Goal: Book appointment/travel/reservation

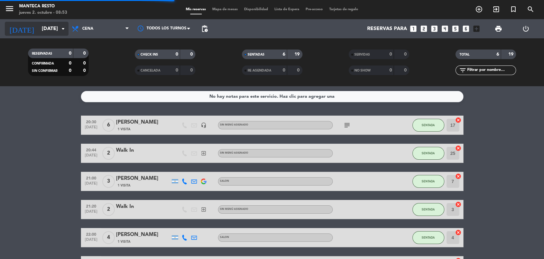
click at [49, 29] on input "[DATE]" at bounding box center [72, 29] width 67 height 12
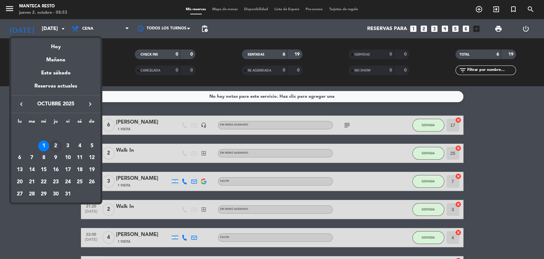
click at [54, 140] on td "2" at bounding box center [56, 146] width 12 height 12
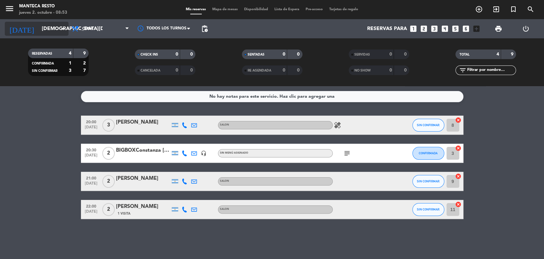
click at [39, 24] on input "[DEMOGRAPHIC_DATA][DATE]" at bounding box center [72, 29] width 67 height 12
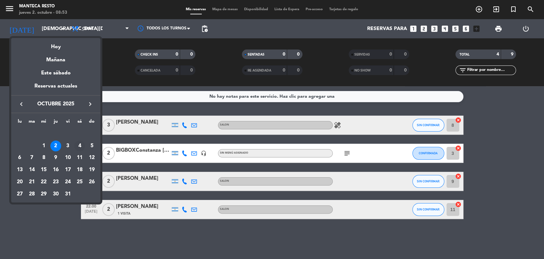
click at [78, 144] on div "4" at bounding box center [79, 145] width 11 height 11
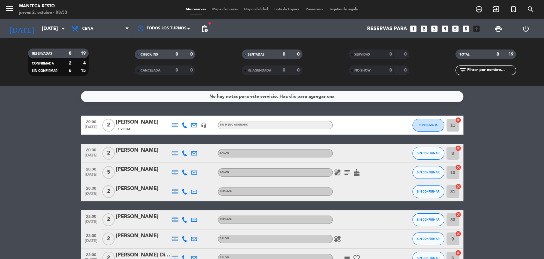
click at [351, 173] on span "subject" at bounding box center [347, 172] width 10 height 8
click at [347, 171] on icon "subject" at bounding box center [347, 172] width 8 height 8
click at [130, 170] on div "[PERSON_NAME]" at bounding box center [143, 169] width 54 height 8
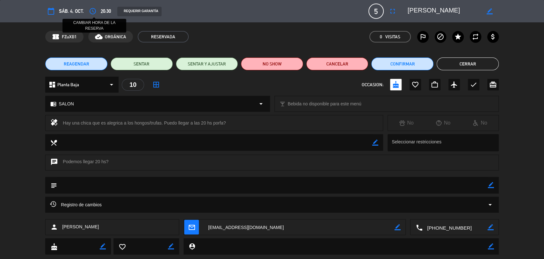
click at [96, 11] on icon "access_time" at bounding box center [93, 11] width 8 height 8
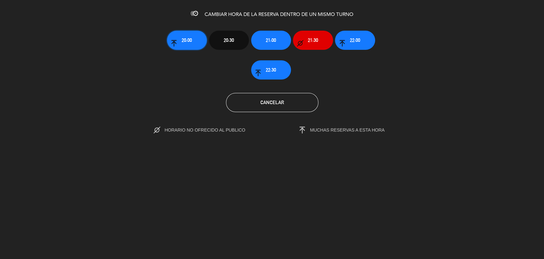
click at [196, 40] on button "20:00" at bounding box center [187, 40] width 40 height 19
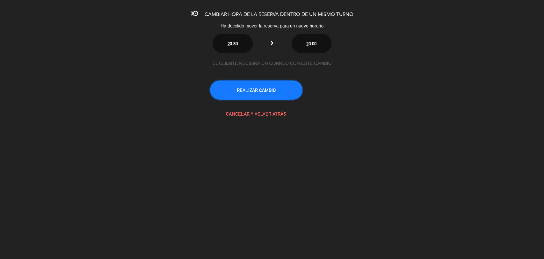
drag, startPoint x: 264, startPoint y: 83, endPoint x: 195, endPoint y: 33, distance: 84.4
click at [263, 82] on button "REALIZAR CAMBIO" at bounding box center [256, 89] width 92 height 19
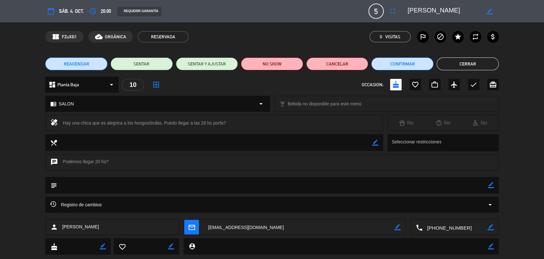
click at [469, 59] on button "Cerrar" at bounding box center [468, 63] width 62 height 13
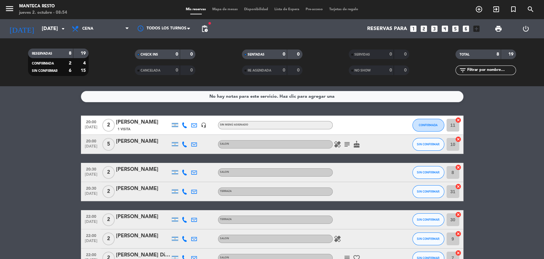
click at [337, 146] on icon "healing" at bounding box center [338, 144] width 8 height 8
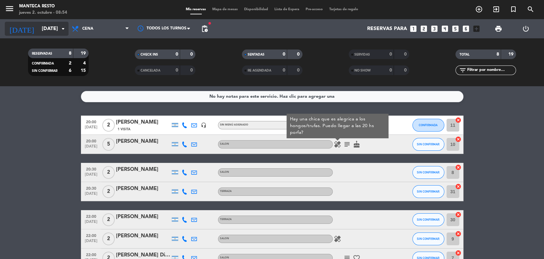
click at [44, 30] on input "[DATE]" at bounding box center [72, 29] width 67 height 12
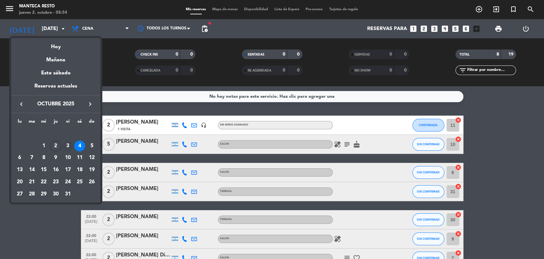
click at [69, 148] on div "3" at bounding box center [67, 145] width 11 height 11
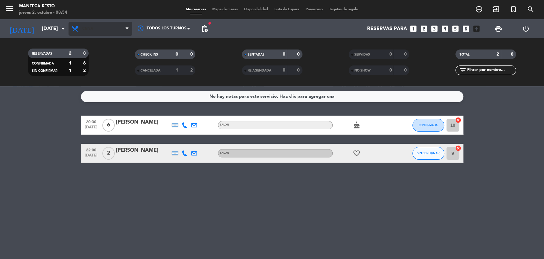
drag, startPoint x: 101, startPoint y: 41, endPoint x: 102, endPoint y: 32, distance: 8.6
click at [101, 38] on div "menu Manteca Resto [DATE] 2. octubre - 08:54 Mis reservas Mapa de mesas Disponi…" at bounding box center [272, 43] width 544 height 86
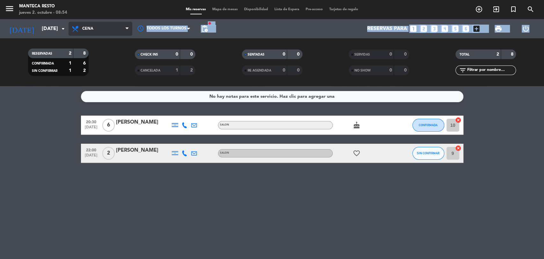
click at [102, 32] on span "Cena" at bounding box center [101, 29] width 64 height 14
click at [101, 59] on div "menu Manteca Resto [DATE] 2. octubre - 08:54 Mis reservas Mapa de mesas Disponi…" at bounding box center [272, 43] width 544 height 86
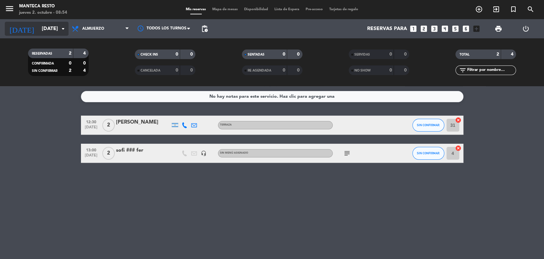
click at [43, 26] on input "[DATE]" at bounding box center [72, 29] width 67 height 12
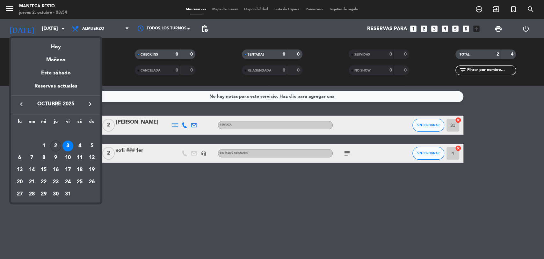
click at [58, 146] on div "2" at bounding box center [55, 145] width 11 height 11
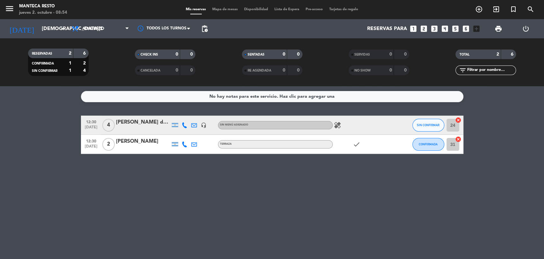
click at [339, 127] on icon "healing" at bounding box center [338, 125] width 8 height 8
click at [51, 29] on input "[DEMOGRAPHIC_DATA][DATE]" at bounding box center [72, 29] width 67 height 12
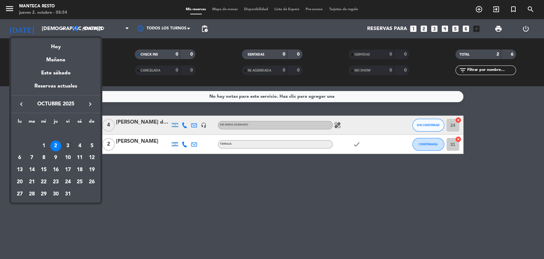
click at [68, 146] on div "3" at bounding box center [67, 145] width 11 height 11
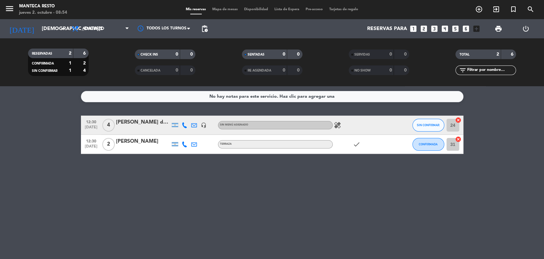
type input "[DATE]"
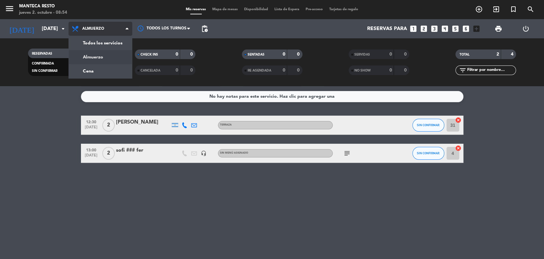
click at [107, 59] on div "menu Manteca Resto [DATE] 2. octubre - 08:54 Mis reservas Mapa de mesas Disponi…" at bounding box center [272, 43] width 544 height 86
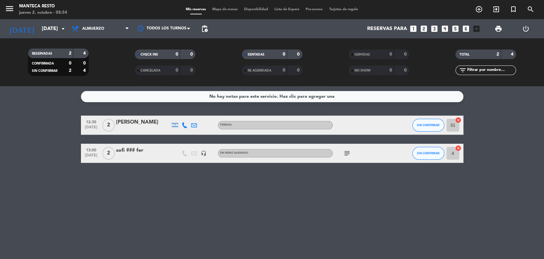
click at [229, 8] on span "Mapa de mesas" at bounding box center [225, 10] width 32 height 4
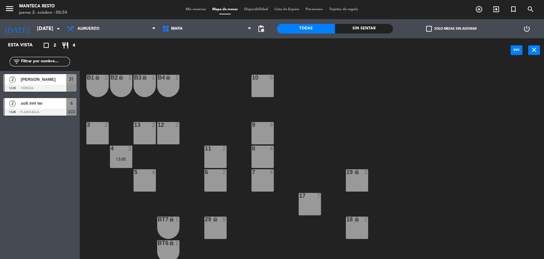
click at [318, 205] on div "17 7" at bounding box center [310, 204] width 22 height 22
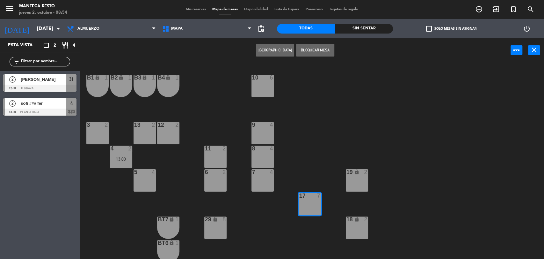
click at [327, 57] on div "Crear Reserva Bloquear Mesa power_input close" at bounding box center [295, 50] width 431 height 24
click at [326, 53] on button "Bloquear Mesa" at bounding box center [315, 50] width 38 height 13
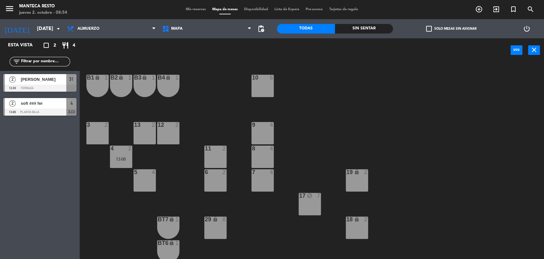
click at [183, 8] on span "Mis reservas" at bounding box center [196, 10] width 26 height 4
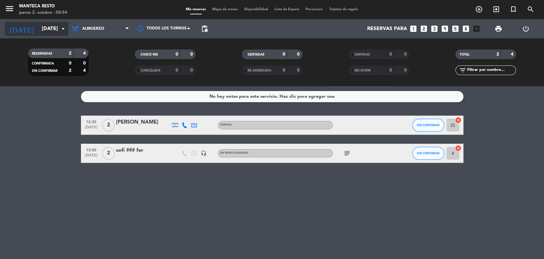
click at [50, 25] on input "[DATE]" at bounding box center [72, 29] width 67 height 12
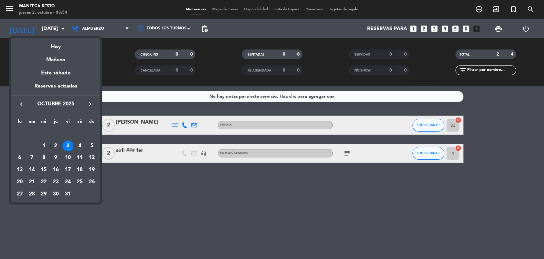
click at [161, 216] on div at bounding box center [272, 129] width 544 height 259
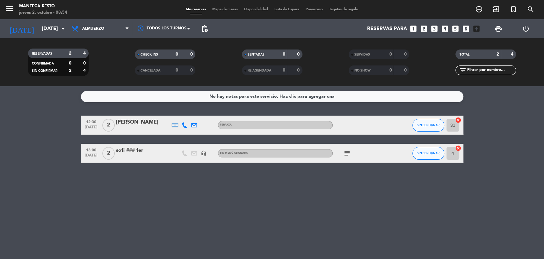
click at [195, 8] on span "Mis reservas" at bounding box center [196, 10] width 26 height 4
click at [43, 33] on input "[DATE]" at bounding box center [72, 29] width 67 height 12
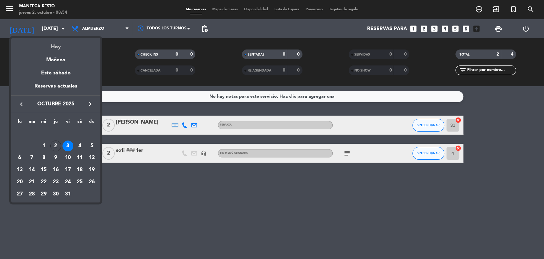
click at [52, 47] on div "Hoy" at bounding box center [55, 44] width 89 height 13
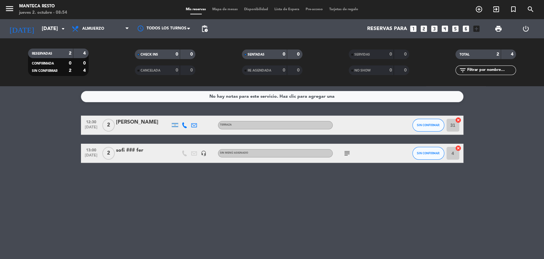
type input "[DEMOGRAPHIC_DATA][DATE]"
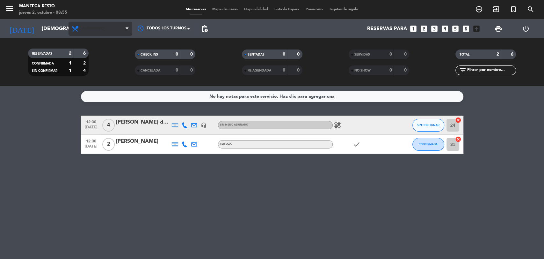
click at [115, 23] on span "Almuerzo" at bounding box center [101, 29] width 64 height 14
drag, startPoint x: 123, startPoint y: 73, endPoint x: 189, endPoint y: 84, distance: 66.3
click at [123, 72] on div "menu Manteca Resto [DATE] 2. octubre - 08:55 Mis reservas Mapa de mesas Disponi…" at bounding box center [272, 43] width 544 height 86
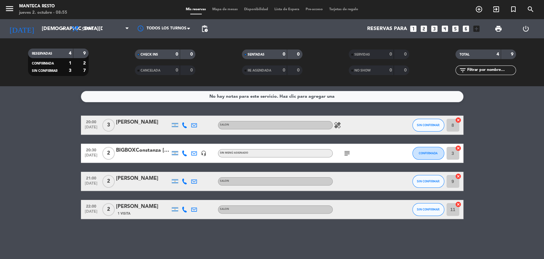
click at [226, 11] on span "Mapa de mesas" at bounding box center [225, 10] width 32 height 4
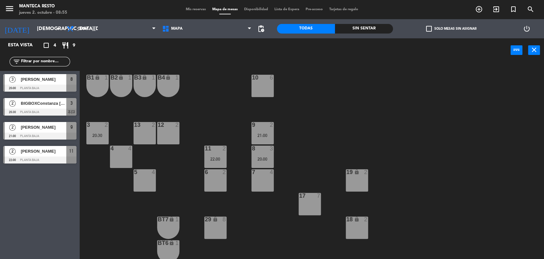
click at [218, 174] on div at bounding box center [215, 172] width 11 height 6
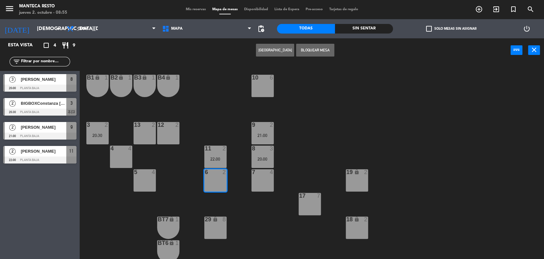
click at [282, 45] on button "[GEOGRAPHIC_DATA]" at bounding box center [275, 50] width 38 height 13
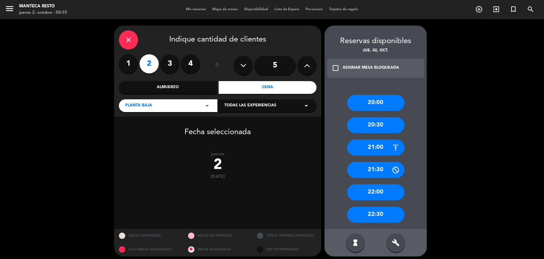
click at [385, 208] on div "22:30" at bounding box center [375, 214] width 57 height 16
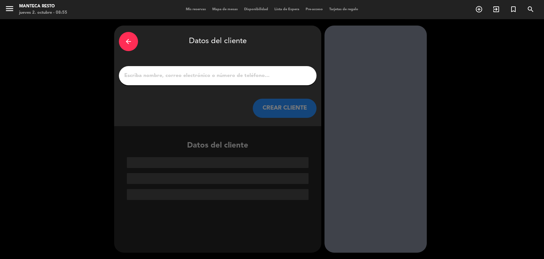
click at [260, 72] on input "1" at bounding box center [218, 75] width 188 height 9
paste input "[PERSON_NAME]"
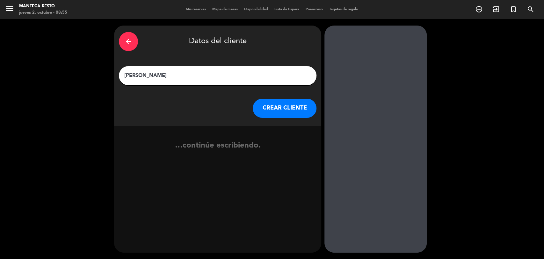
click at [123, 76] on div "[PERSON_NAME]" at bounding box center [218, 75] width 198 height 19
click at [124, 76] on input "[PERSON_NAME]" at bounding box center [218, 75] width 188 height 9
type input "BIGBOXPatricio [PERSON_NAME]"
click at [266, 107] on button "CREAR CLIENTE" at bounding box center [285, 108] width 64 height 19
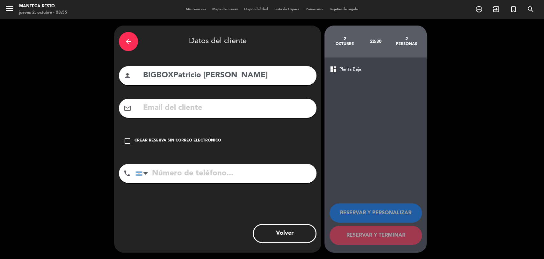
click at [204, 172] on input "tel" at bounding box center [225, 173] width 181 height 19
paste input "[EMAIL_ADDRESS][DOMAIN_NAME]"
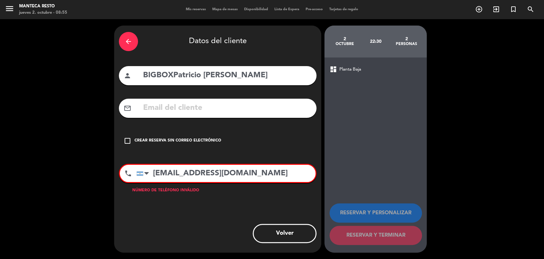
type input "[EMAIL_ADDRESS][DOMAIN_NAME]"
click at [225, 100] on div "mail_outline" at bounding box center [218, 108] width 198 height 19
drag, startPoint x: 245, startPoint y: 104, endPoint x: 224, endPoint y: 98, distance: 21.9
click at [245, 104] on input "text" at bounding box center [226, 107] width 169 height 13
paste input "[EMAIL_ADDRESS][DOMAIN_NAME]"
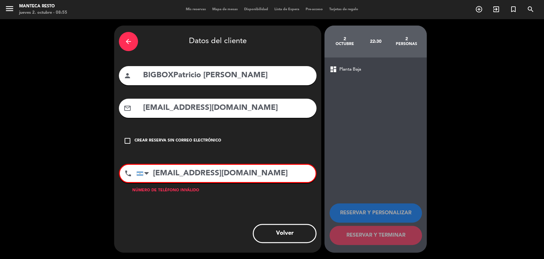
type input "[EMAIL_ADDRESS][DOMAIN_NAME]"
drag, startPoint x: 281, startPoint y: 175, endPoint x: 102, endPoint y: 184, distance: 179.4
click at [79, 183] on div "arrow_back Datos del cliente person BIGBOXPatricio [PERSON_NAME] mail_outline […" at bounding box center [272, 138] width 544 height 239
paste input "02266639448"
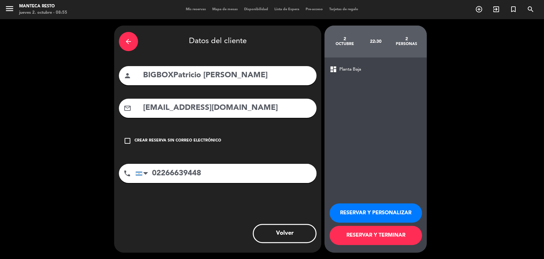
type input "02266639448"
click at [359, 238] on button "RESERVAR Y TERMINAR" at bounding box center [376, 234] width 92 height 19
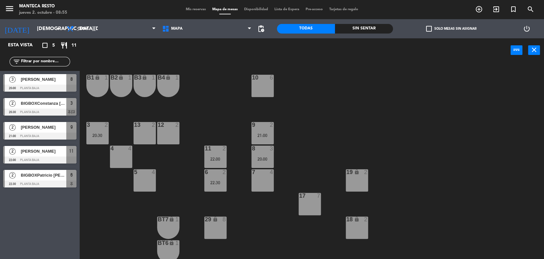
click at [190, 13] on div "menu Manteca Resto [DATE] 2. octubre - 08:55 Mis reservas Mapa de mesas Disponi…" at bounding box center [272, 9] width 544 height 19
click at [188, 11] on span "Mis reservas" at bounding box center [196, 10] width 26 height 4
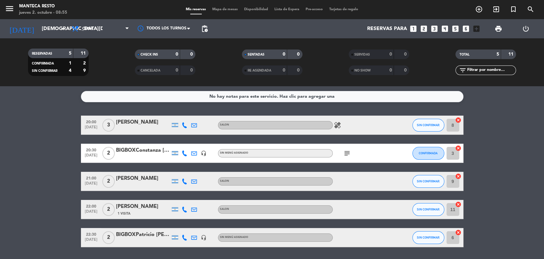
click at [150, 243] on div at bounding box center [143, 241] width 54 height 5
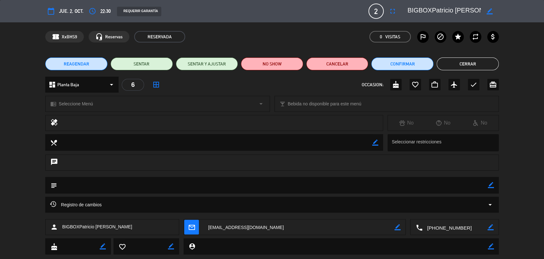
click at [490, 180] on div "border_color" at bounding box center [491, 185] width 6 height 17
click at [490, 185] on icon "border_color" at bounding box center [491, 185] width 6 height 6
click at [473, 184] on textarea at bounding box center [272, 185] width 431 height 16
paste textarea "Código Bigbox: 3PYA77TT"
type textarea "Código Bigbox: 3PYA77TT"
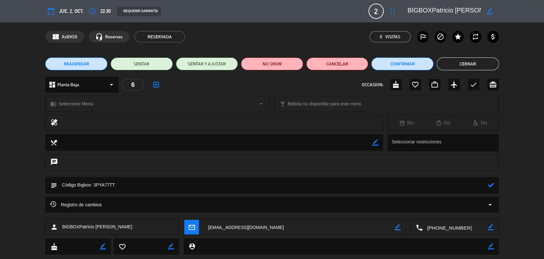
click at [495, 186] on div "subject" at bounding box center [272, 185] width 454 height 17
drag, startPoint x: 493, startPoint y: 183, endPoint x: 462, endPoint y: 129, distance: 63.0
click at [493, 183] on icon at bounding box center [491, 185] width 6 height 6
click at [406, 86] on div "OCCASION: cake favorite_border work_outline airplanemode_active check card_gift…" at bounding box center [430, 84] width 137 height 11
click at [398, 85] on icon "cake" at bounding box center [396, 85] width 8 height 8
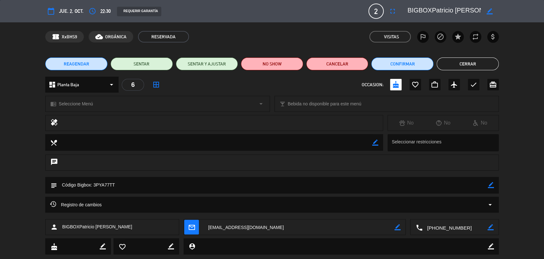
click at [487, 69] on button "Cerrar" at bounding box center [468, 63] width 62 height 13
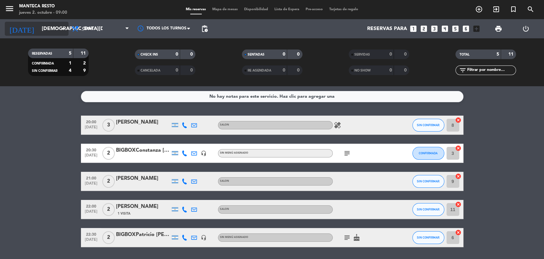
click at [51, 31] on input "[DEMOGRAPHIC_DATA][DATE]" at bounding box center [72, 29] width 67 height 12
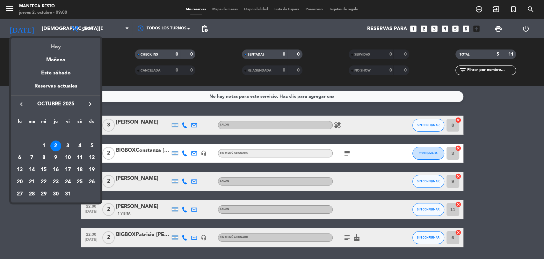
click at [59, 46] on div "Hoy" at bounding box center [55, 44] width 89 height 13
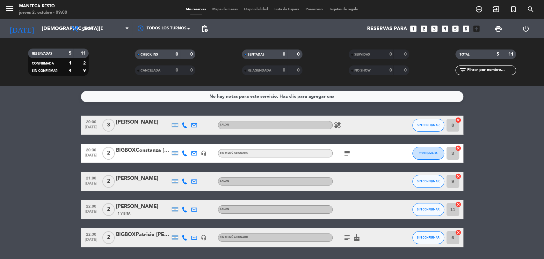
click at [54, 36] on div "[DATE] [DATE] arrow_drop_down" at bounding box center [37, 28] width 64 height 19
click at [52, 22] on div "[DATE] [DATE] arrow_drop_down" at bounding box center [37, 29] width 64 height 14
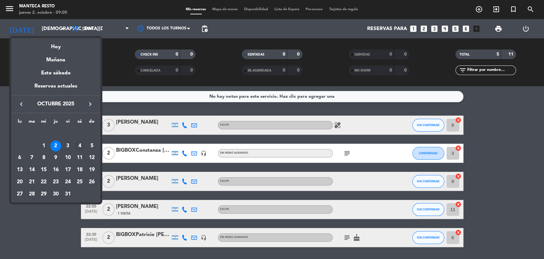
click at [79, 148] on div "4" at bounding box center [79, 145] width 11 height 11
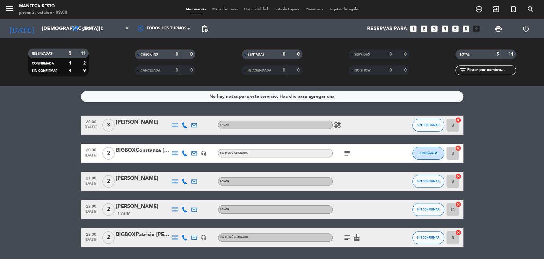
type input "[DATE]"
click at [113, 30] on span "Cena" at bounding box center [101, 29] width 64 height 14
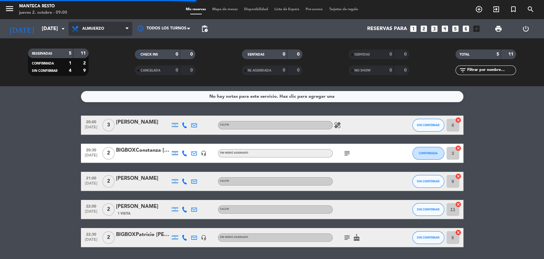
click at [115, 53] on div "menu Manteca Resto [DATE] 2. octubre - 09:00 Mis reservas Mapa de mesas Disponi…" at bounding box center [272, 43] width 544 height 86
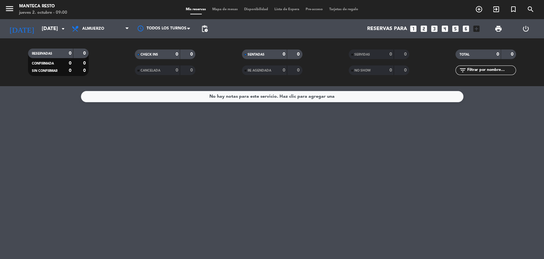
click at [233, 9] on span "Mapa de mesas" at bounding box center [225, 10] width 32 height 4
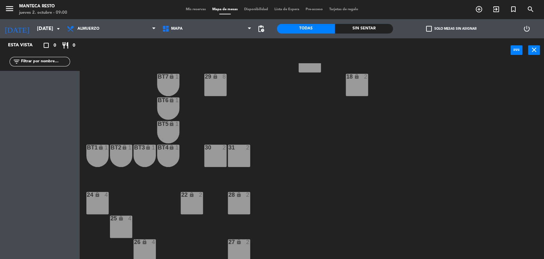
scroll to position [144, 0]
